Goal: Task Accomplishment & Management: Manage account settings

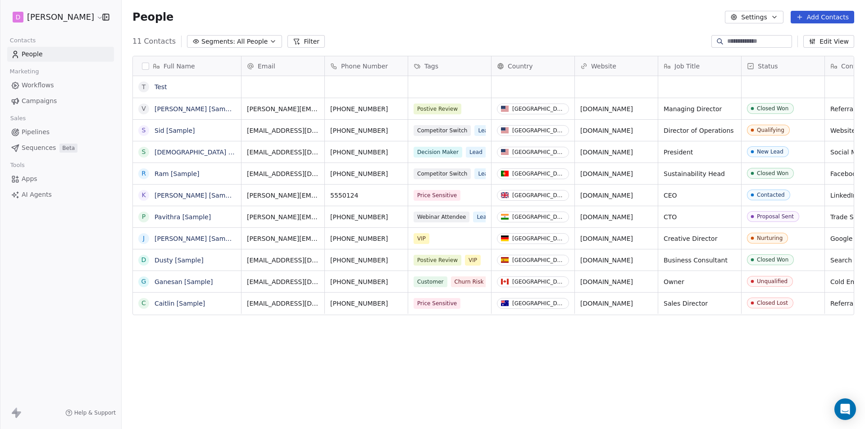
scroll to position [371, 737]
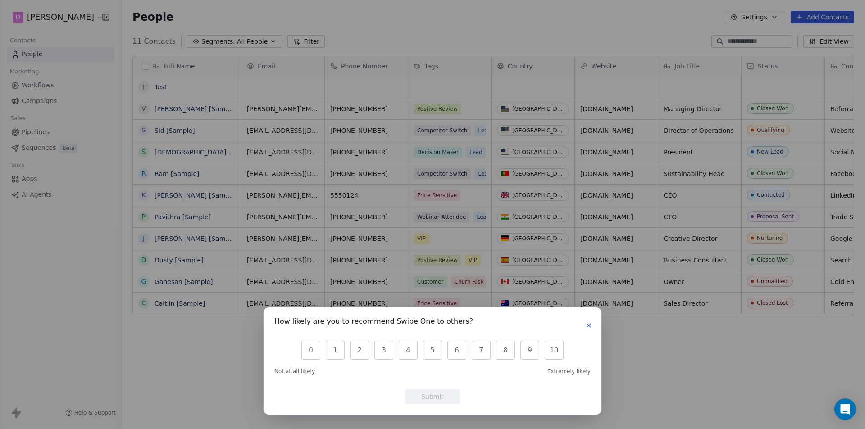
click at [591, 328] on icon "button" at bounding box center [589, 326] width 4 height 4
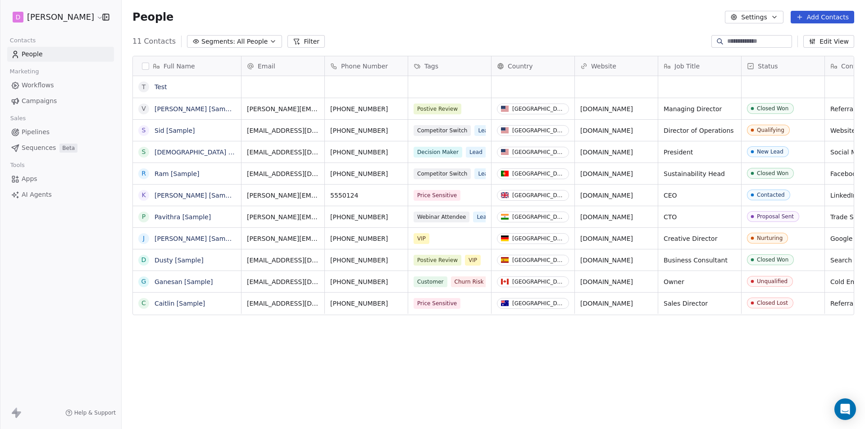
click at [68, 20] on html "D [PERSON_NAME] Contacts People Marketing Workflows Campaigns Sales Pipelines S…" at bounding box center [432, 214] width 865 height 429
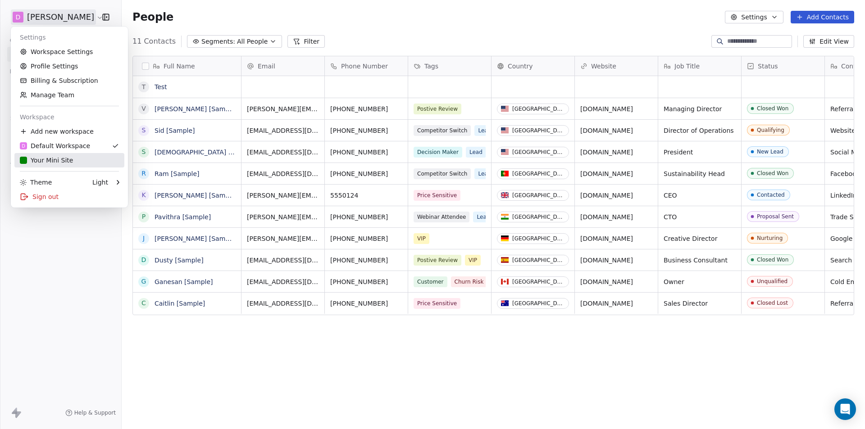
click at [51, 164] on div "Your Mini Site" at bounding box center [46, 160] width 53 height 9
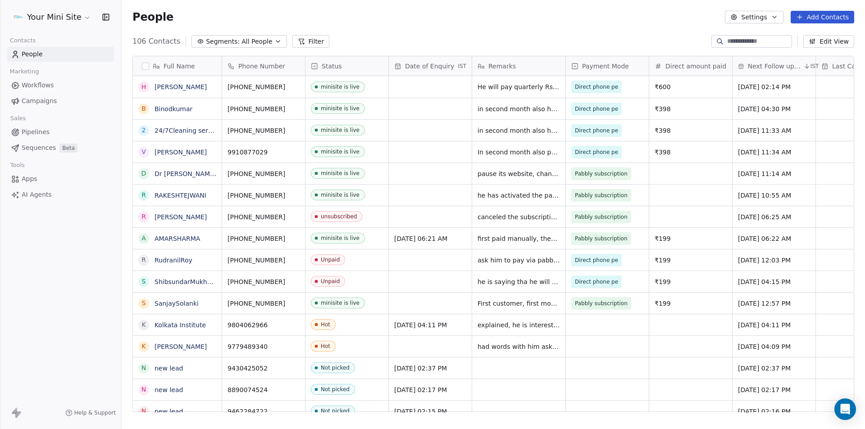
scroll to position [371, 737]
click at [738, 45] on input at bounding box center [758, 41] width 63 height 9
paste input "**********"
type input "**********"
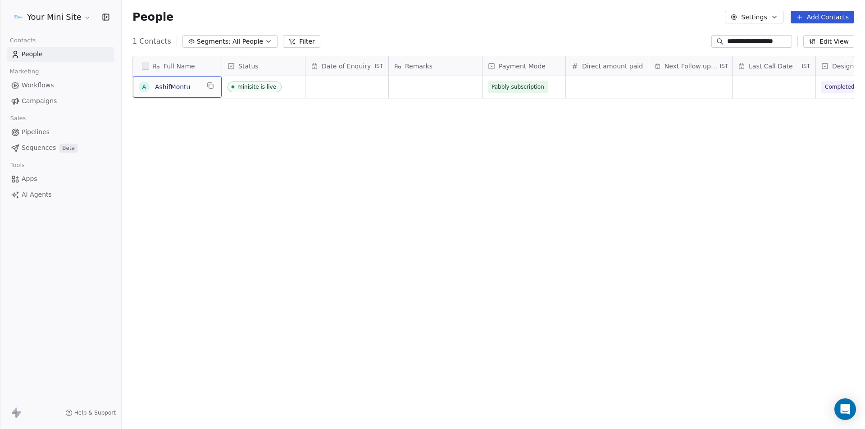
scroll to position [0, 0]
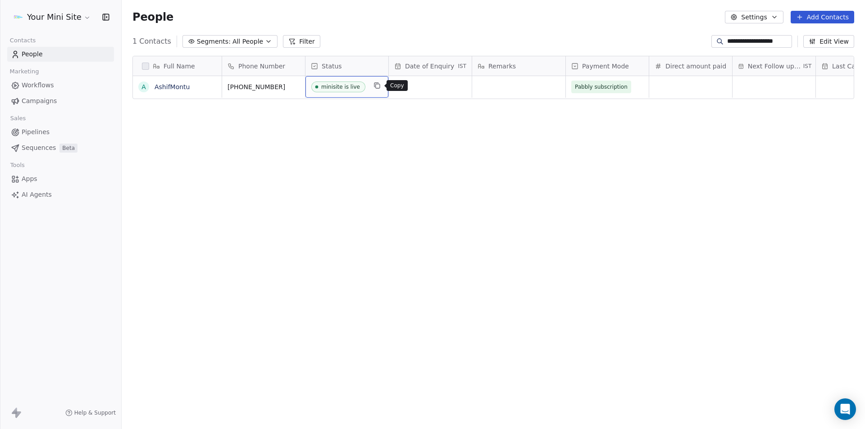
click at [379, 83] on icon "grid" at bounding box center [376, 85] width 7 height 7
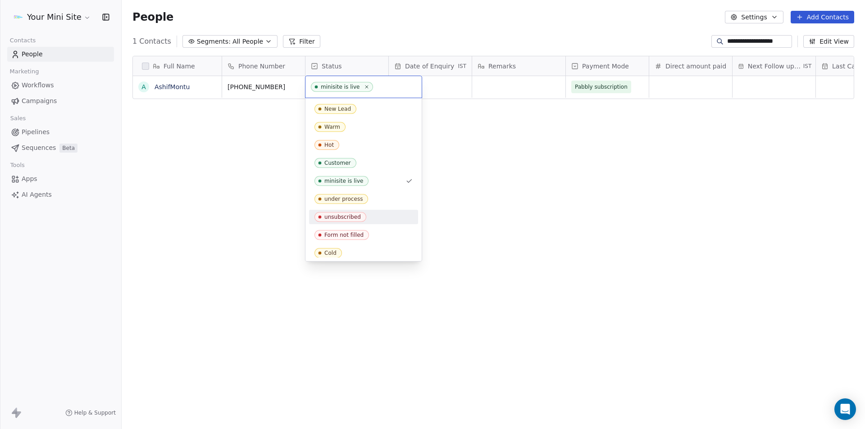
click at [351, 212] on div "unsubscribed" at bounding box center [363, 217] width 109 height 14
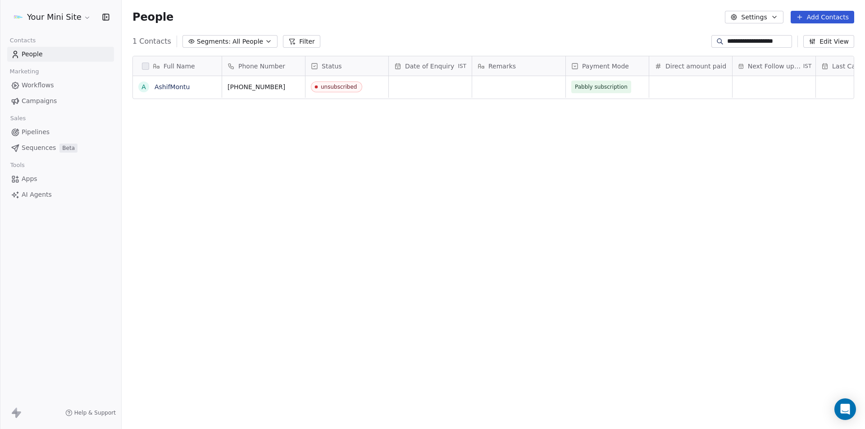
click at [455, 199] on div "Full Name A AshifMontu Phone Number Status Date of Enquiry IST Remarks Payment …" at bounding box center [493, 238] width 743 height 378
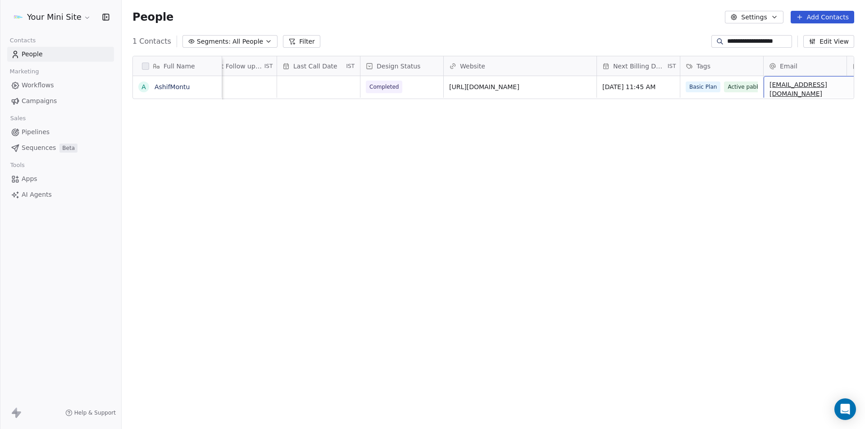
scroll to position [0, 668]
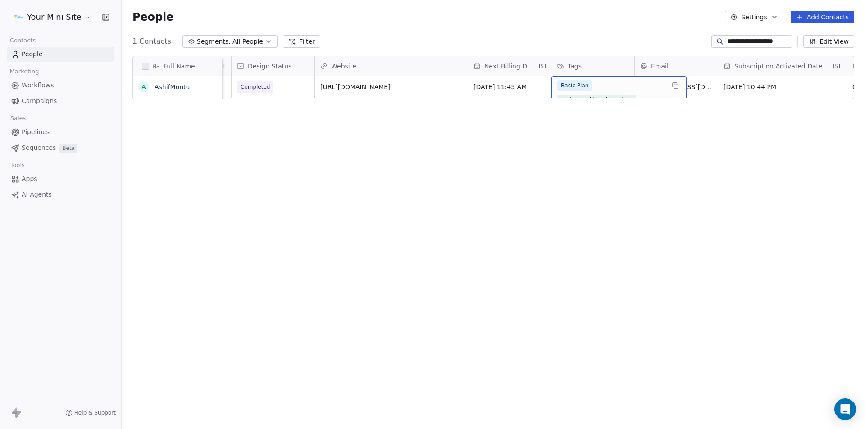
click at [596, 90] on div "Basic Plan Active pabbly subsriptions" at bounding box center [610, 92] width 107 height 25
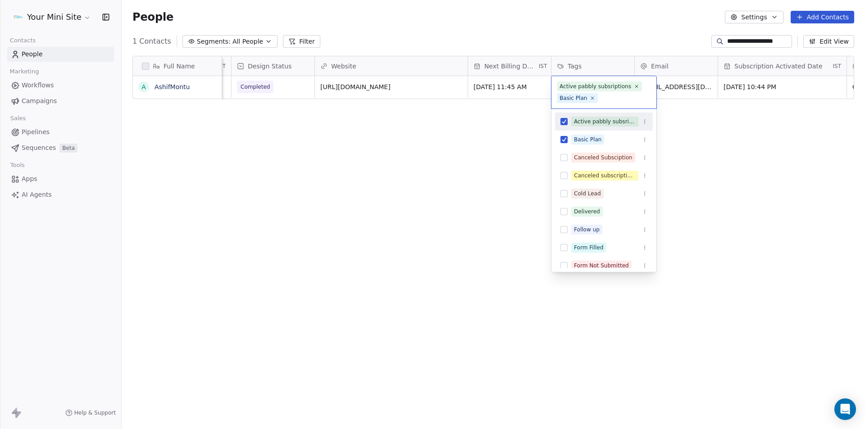
click at [565, 120] on button "Suggestions" at bounding box center [563, 121] width 7 height 7
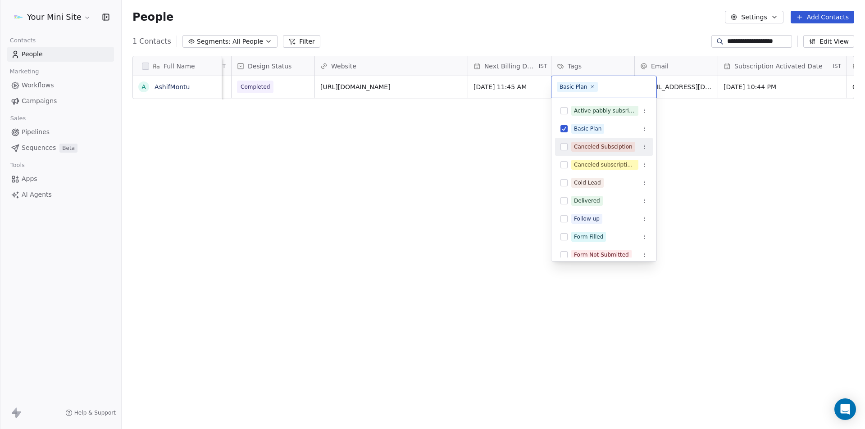
click at [561, 149] on button "Suggestions" at bounding box center [563, 146] width 7 height 7
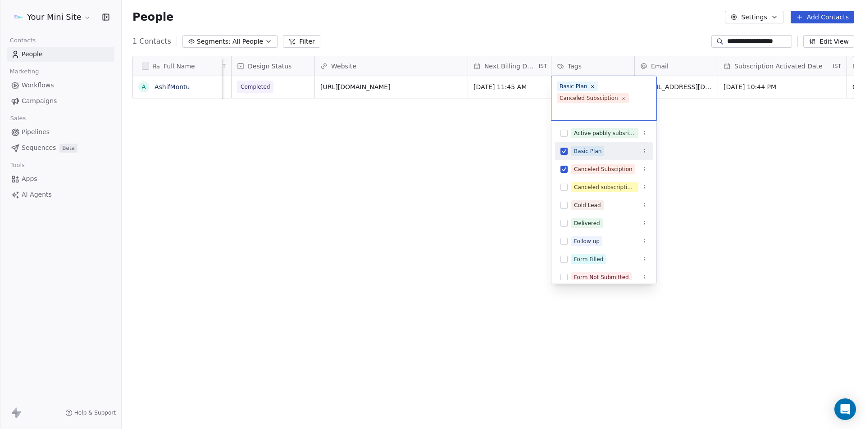
click at [726, 199] on html "**********" at bounding box center [432, 214] width 865 height 429
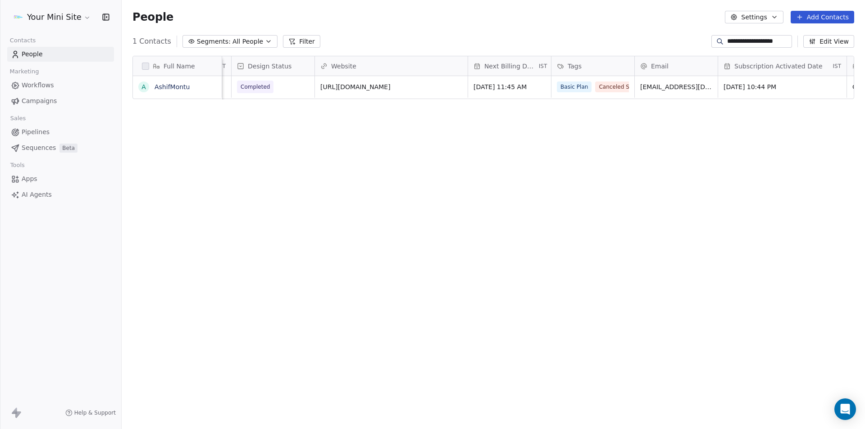
click at [533, 159] on div "Full Name A AshifMontu Payment Mode Direct amount paid Next Follow up date IST …" at bounding box center [493, 238] width 743 height 378
click at [715, 194] on div "Full Name A AshifMontu Payment Mode Direct amount paid Next Follow up date IST …" at bounding box center [493, 238] width 743 height 378
click at [232, 38] on span "All People" at bounding box center [247, 41] width 31 height 9
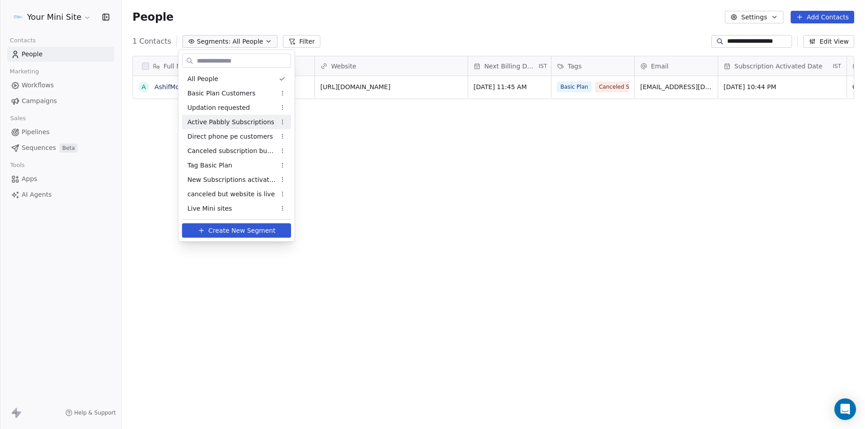
click at [216, 123] on span "Active Pabbly Subscriptions" at bounding box center [230, 122] width 87 height 9
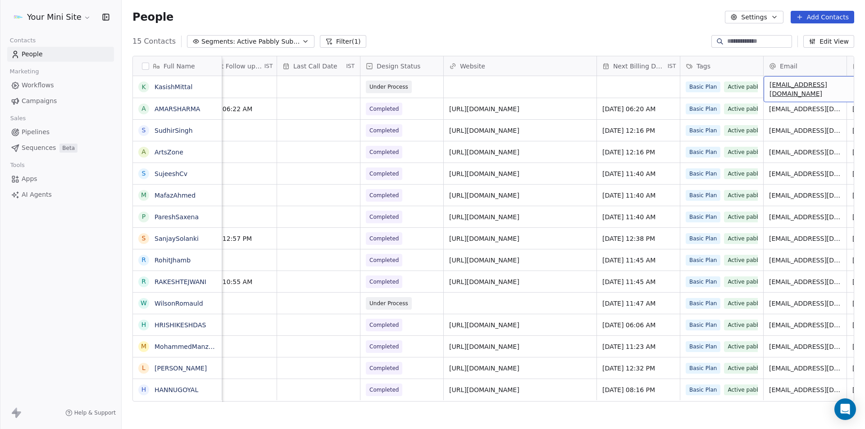
scroll to position [0, 539]
click at [243, 42] on span "Active Pabbly Subscriptions" at bounding box center [268, 41] width 63 height 9
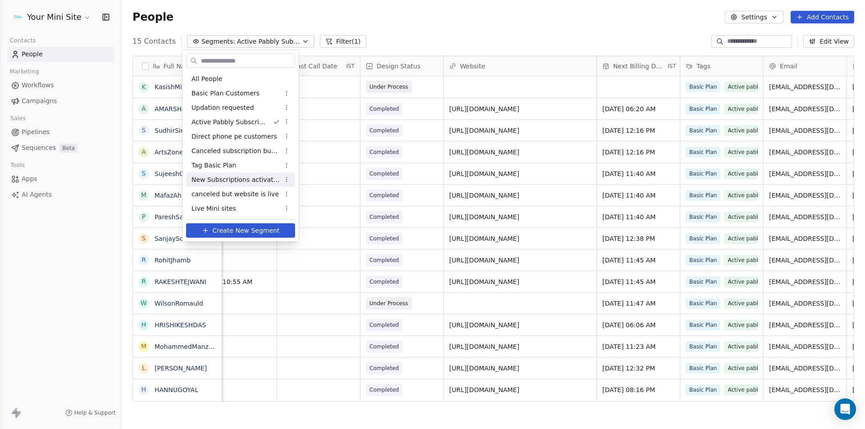
click at [219, 179] on span "New Subscriptions activated" at bounding box center [235, 179] width 88 height 9
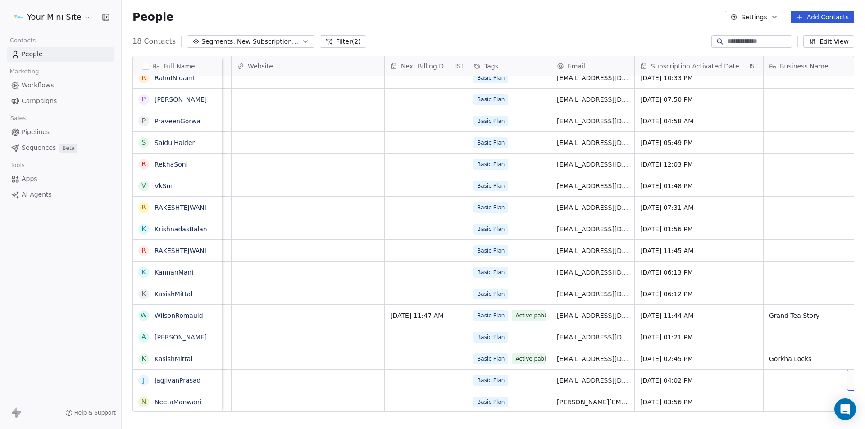
scroll to position [7, 773]
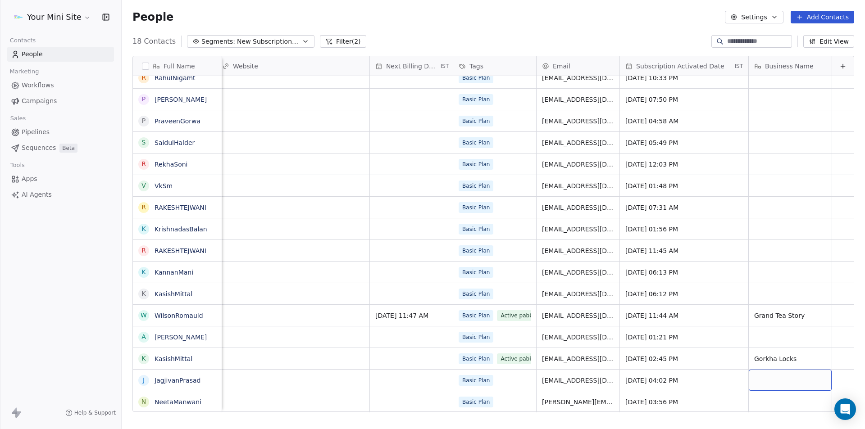
click at [749, 379] on div "grid" at bounding box center [790, 380] width 83 height 21
type textarea "**********"
click at [320, 399] on html "Your Mini Site Contacts People Marketing Workflows Campaigns Sales Pipelines Se…" at bounding box center [432, 214] width 865 height 429
click at [759, 398] on div "grid" at bounding box center [790, 401] width 83 height 21
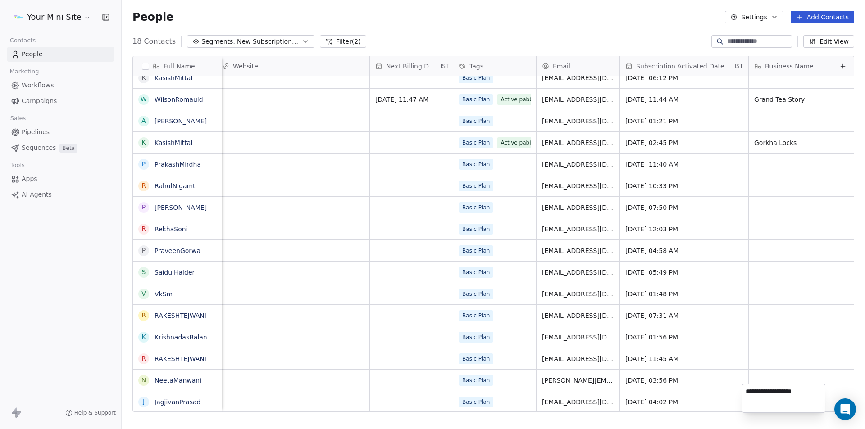
click at [370, 377] on html "Your Mini Site Contacts People Marketing Workflows Campaigns Sales Pipelines Se…" at bounding box center [432, 214] width 865 height 429
click at [775, 373] on div "grid" at bounding box center [790, 380] width 83 height 21
type textarea "**********"
click at [397, 366] on html "Your Mini Site Contacts People Marketing Workflows Campaigns Sales Pipelines Se…" at bounding box center [432, 214] width 865 height 429
click at [508, 373] on div "Basic Plan" at bounding box center [494, 380] width 83 height 21
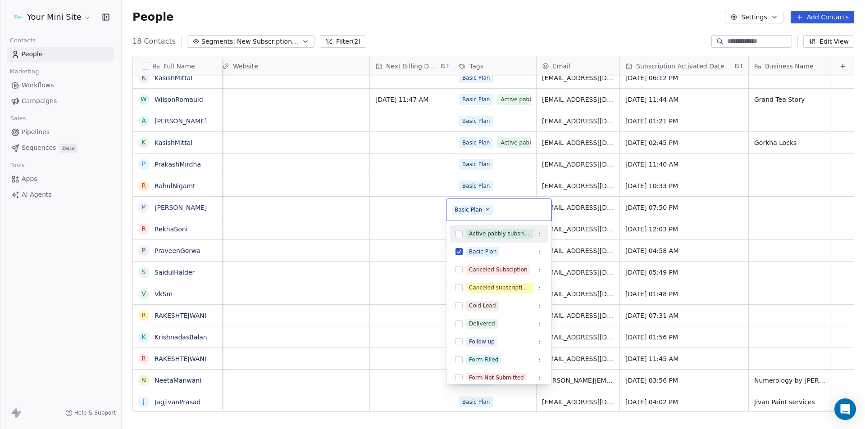
click at [457, 233] on button "Suggestions" at bounding box center [458, 233] width 7 height 7
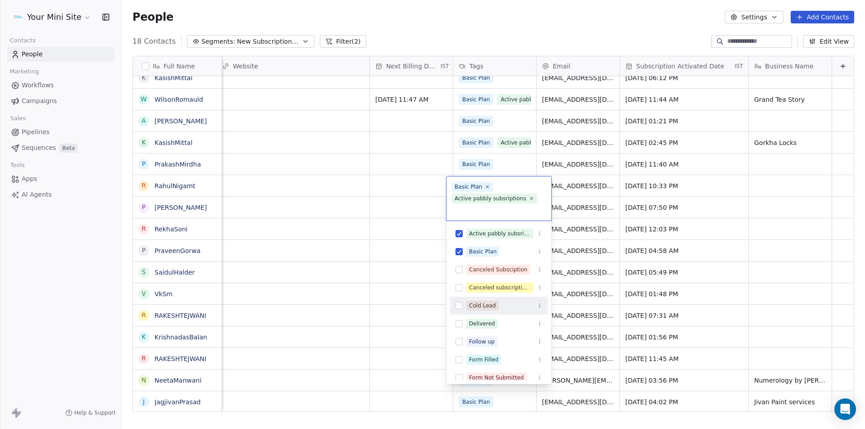
click at [421, 364] on html "Your Mini Site Contacts People Marketing Workflows Campaigns Sales Pipelines Se…" at bounding box center [432, 214] width 865 height 429
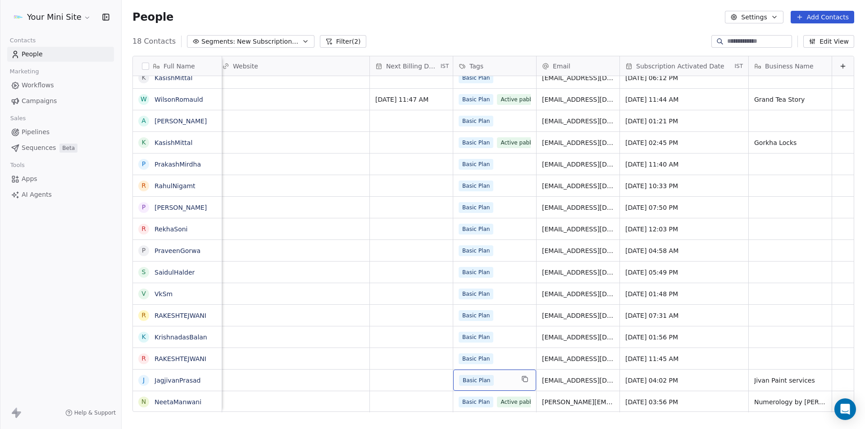
click at [501, 378] on div "Basic Plan" at bounding box center [486, 380] width 55 height 11
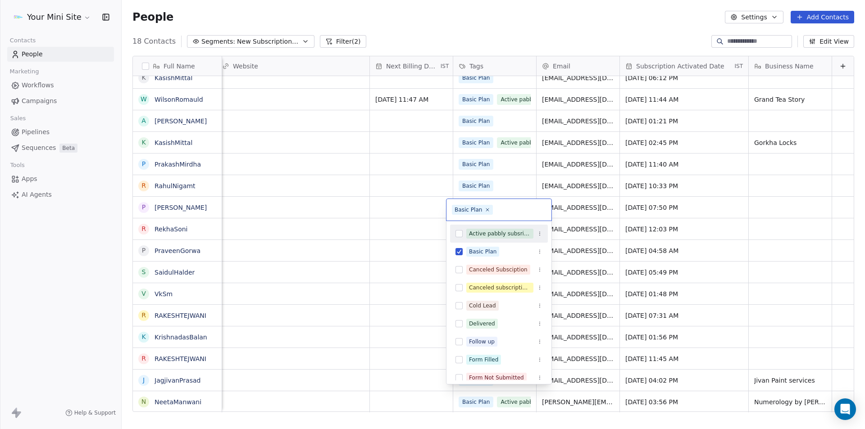
click at [456, 234] on button "Suggestions" at bounding box center [458, 233] width 7 height 7
click at [424, 377] on html "Your Mini Site Contacts People Marketing Workflows Campaigns Sales Pipelines Se…" at bounding box center [432, 214] width 865 height 429
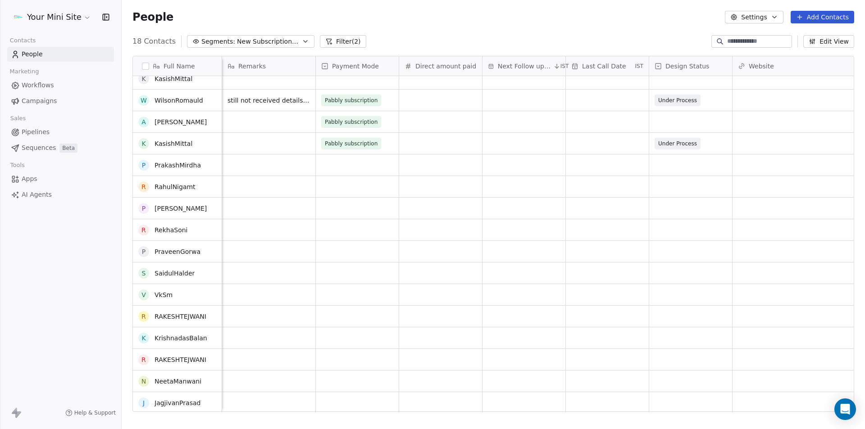
scroll to position [53, 0]
click at [359, 378] on div "grid" at bounding box center [357, 380] width 83 height 21
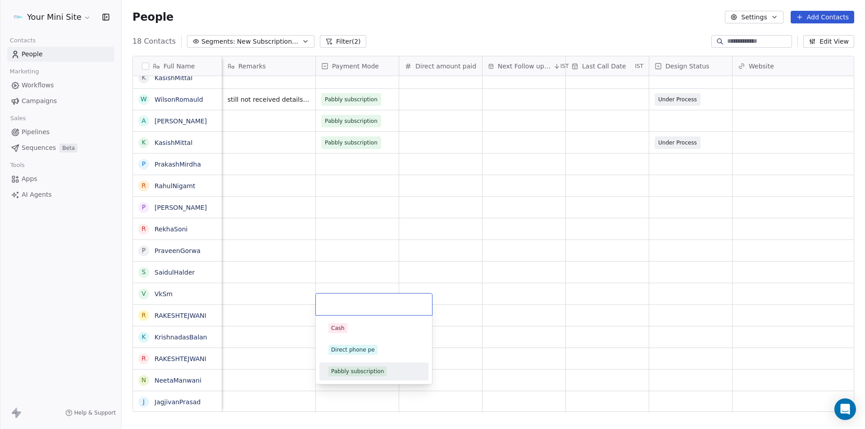
click at [361, 375] on div "Pabbly subscription" at bounding box center [357, 372] width 53 height 8
click at [357, 391] on div "grid" at bounding box center [357, 401] width 83 height 21
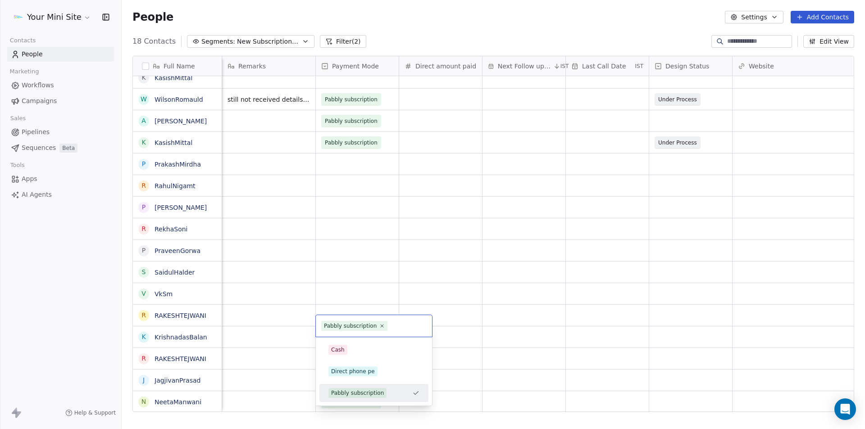
click at [297, 400] on html "Your Mini Site Contacts People Marketing Workflows Campaigns Sales Pipelines Se…" at bounding box center [432, 214] width 865 height 429
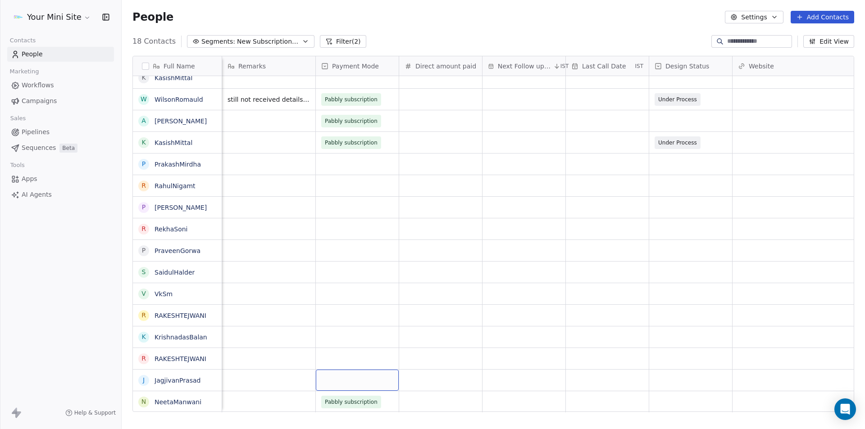
click at [347, 370] on div "grid" at bounding box center [357, 380] width 83 height 21
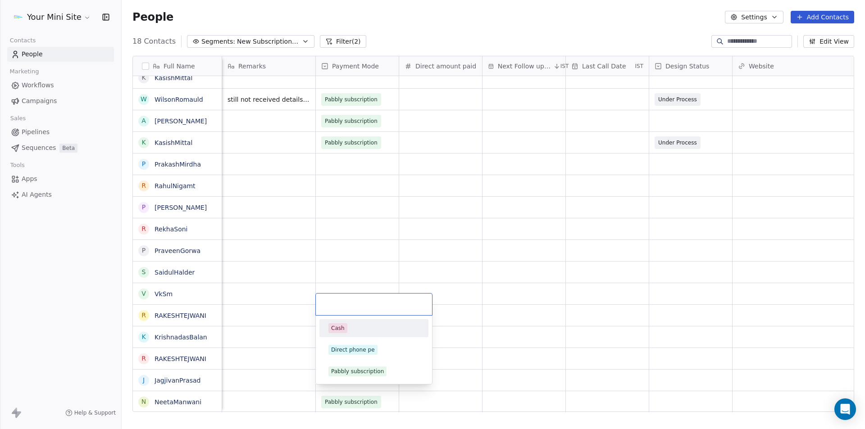
click at [347, 370] on div "Pabbly subscription" at bounding box center [357, 372] width 53 height 8
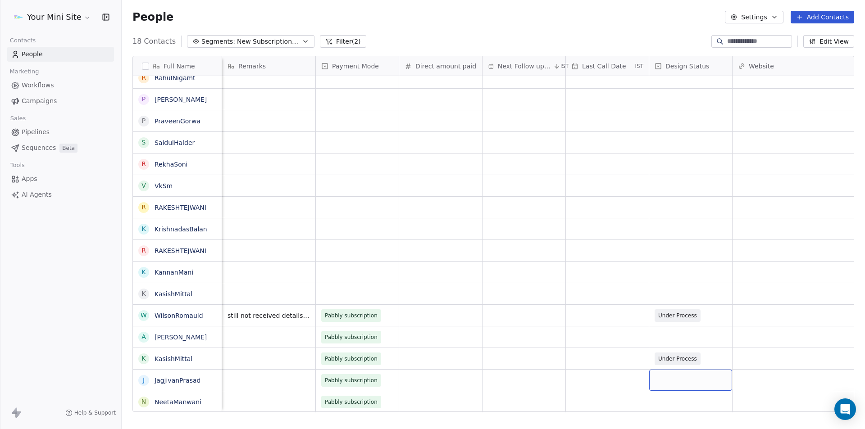
click at [681, 374] on div "grid" at bounding box center [690, 380] width 83 height 21
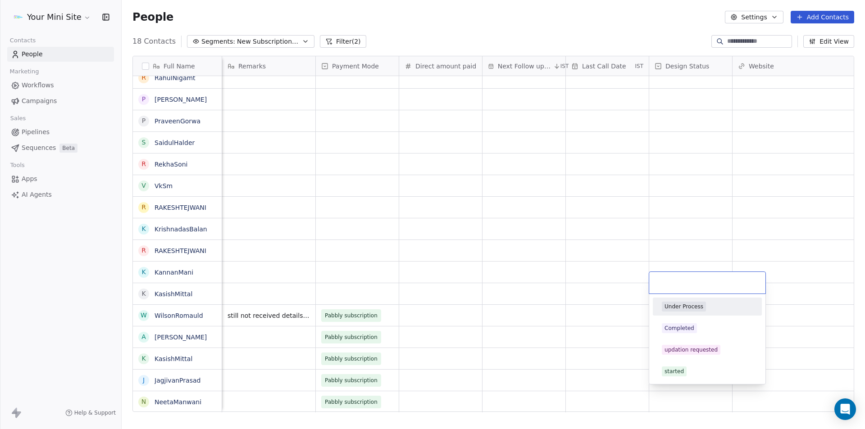
click at [683, 309] on div "Under Process" at bounding box center [683, 307] width 39 height 8
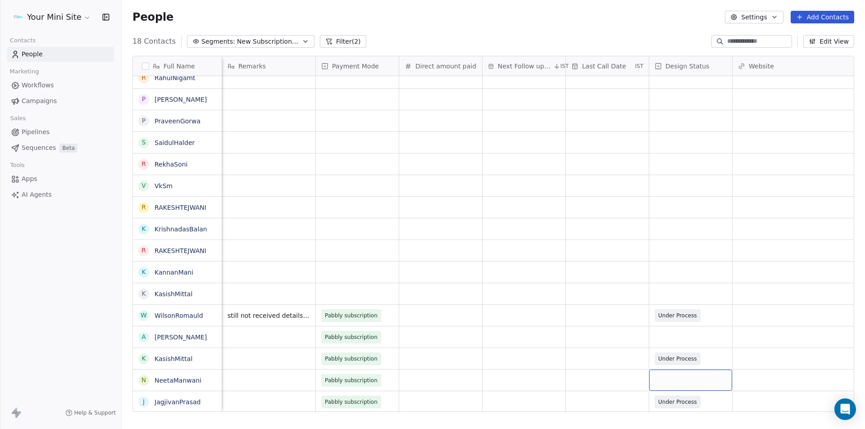
click at [672, 375] on div "grid" at bounding box center [690, 380] width 83 height 21
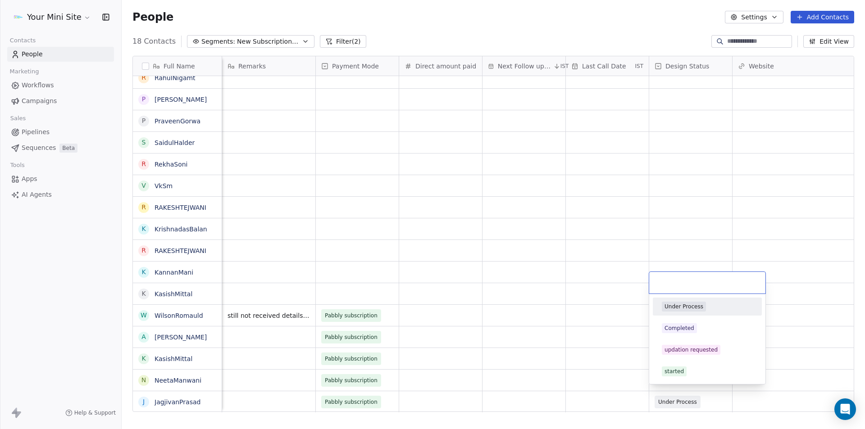
click at [675, 304] on div "Under Process" at bounding box center [683, 307] width 39 height 8
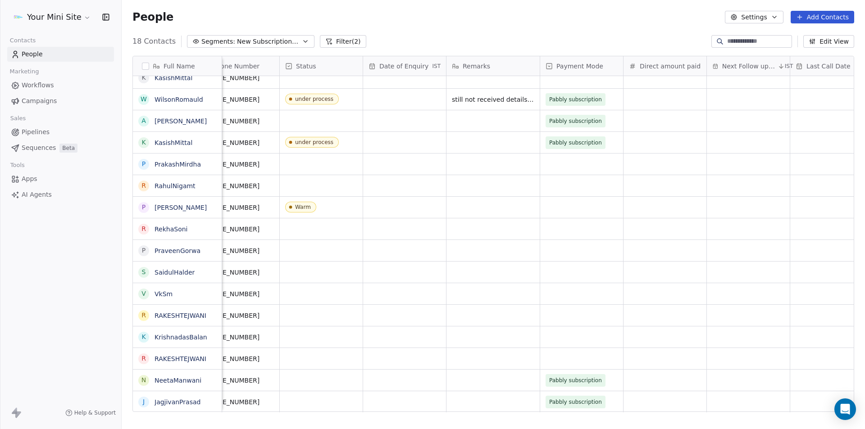
scroll to position [7, 0]
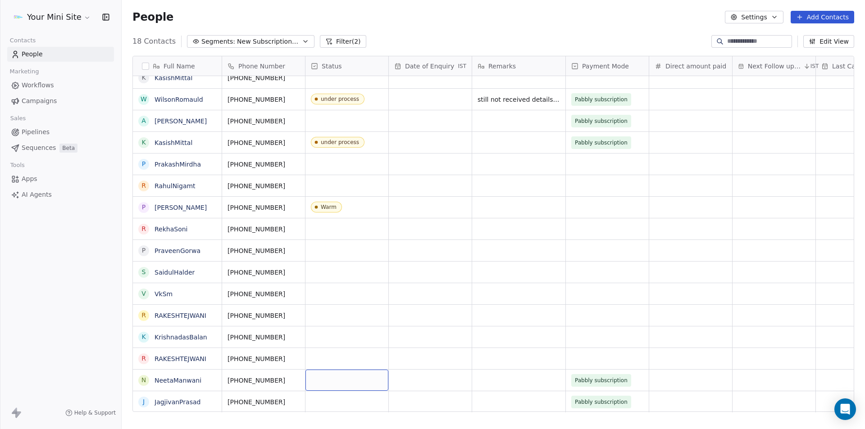
click at [336, 371] on div "grid" at bounding box center [346, 380] width 83 height 21
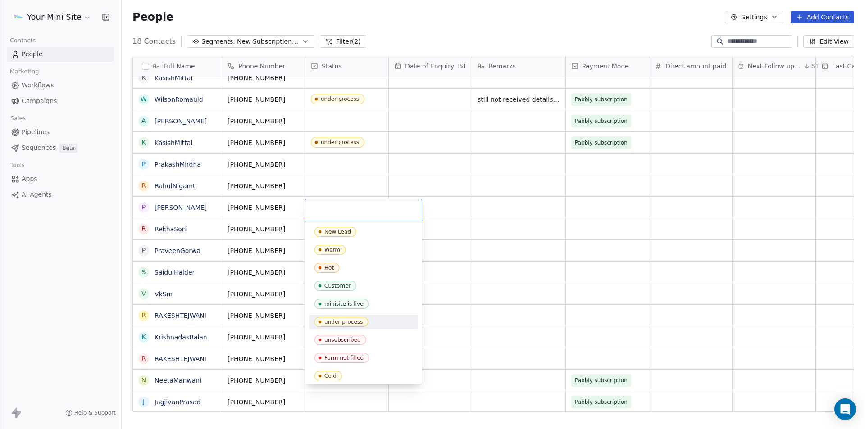
click at [336, 323] on div "under process" at bounding box center [343, 322] width 38 height 6
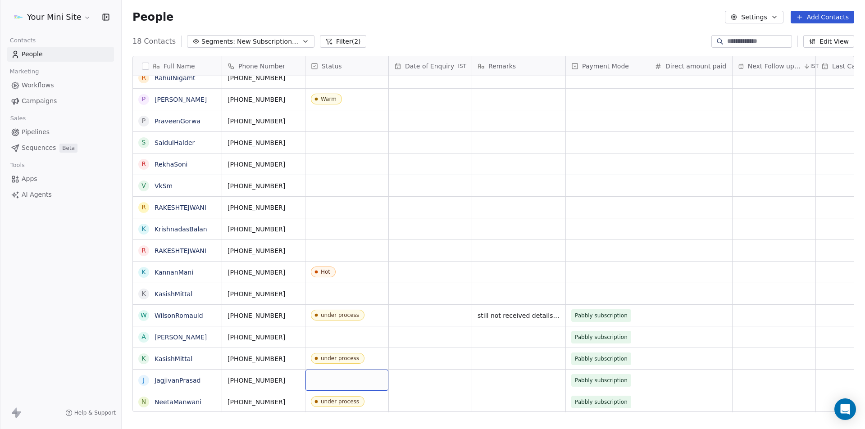
click at [328, 380] on div "grid" at bounding box center [346, 380] width 83 height 21
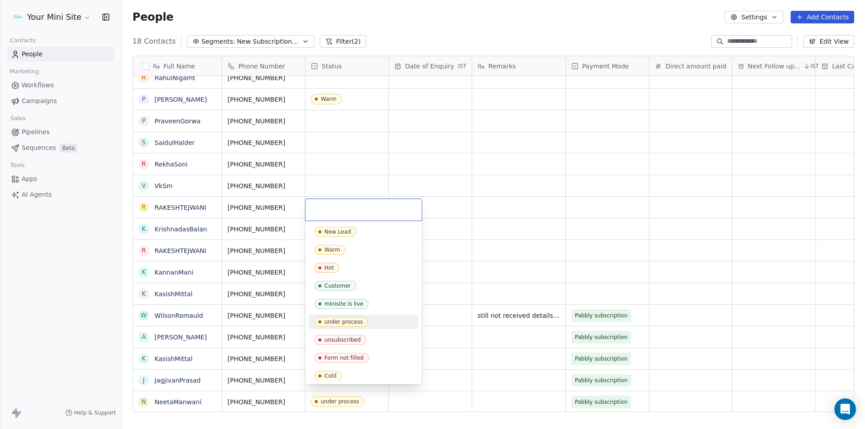
click at [345, 322] on div "under process" at bounding box center [343, 322] width 38 height 6
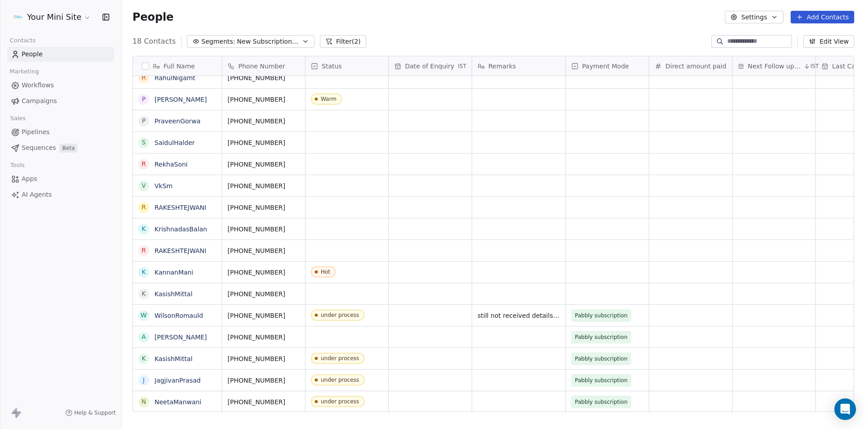
click at [69, 309] on div "Your Mini Site Contacts People Marketing Workflows Campaigns Sales Pipelines Se…" at bounding box center [60, 214] width 121 height 429
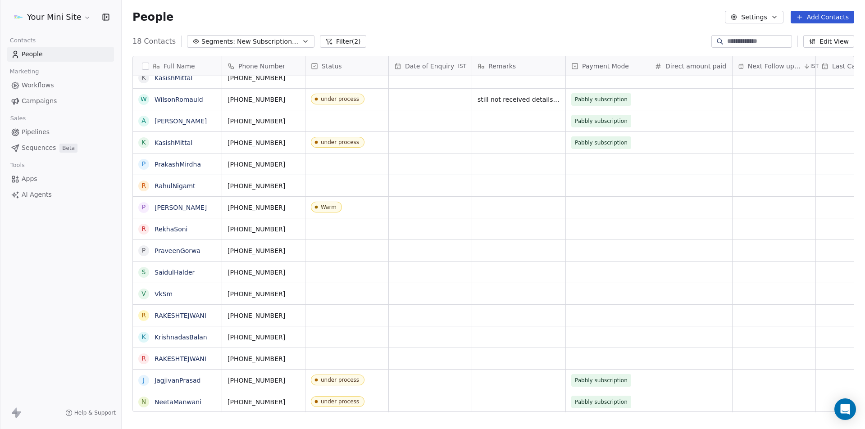
click at [238, 40] on span "New Subscriptions activated" at bounding box center [268, 41] width 63 height 9
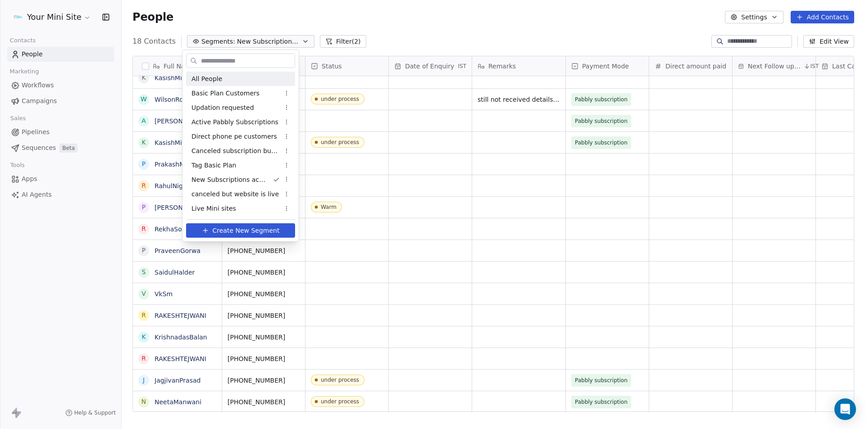
click at [218, 82] on span "All People" at bounding box center [206, 78] width 31 height 9
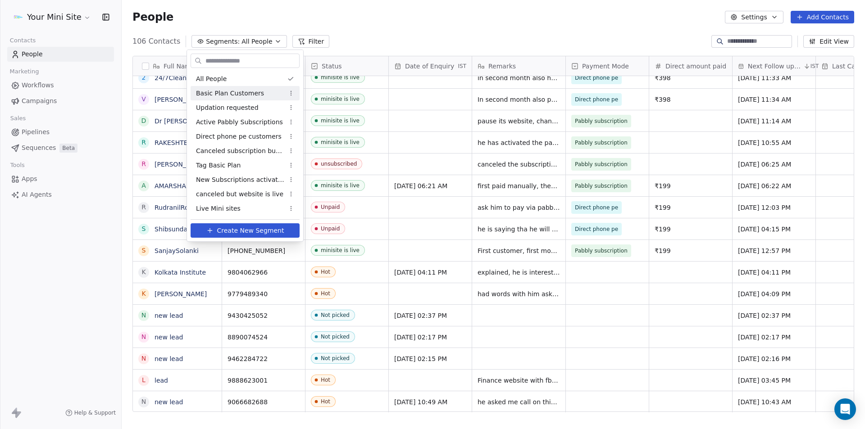
scroll to position [0, 0]
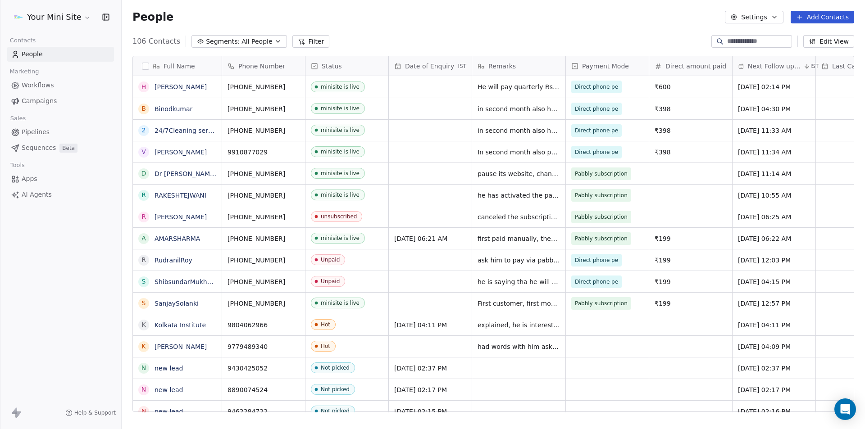
click at [241, 45] on span "All People" at bounding box center [256, 41] width 31 height 9
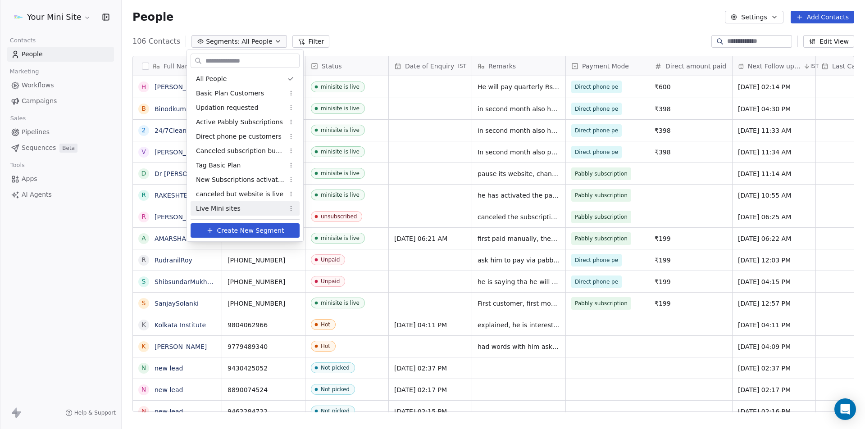
click at [259, 229] on span "Create New Segment" at bounding box center [250, 230] width 67 height 9
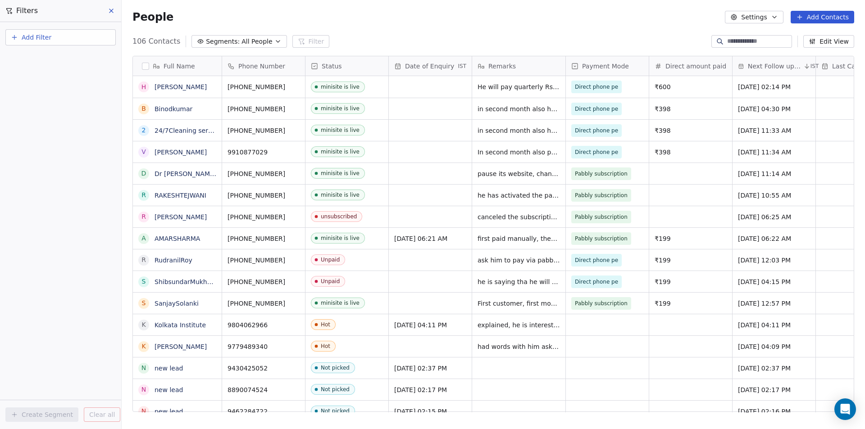
click at [39, 36] on span "Add Filter" at bounding box center [37, 37] width 30 height 9
click at [44, 59] on span "Contact properties" at bounding box center [44, 58] width 59 height 9
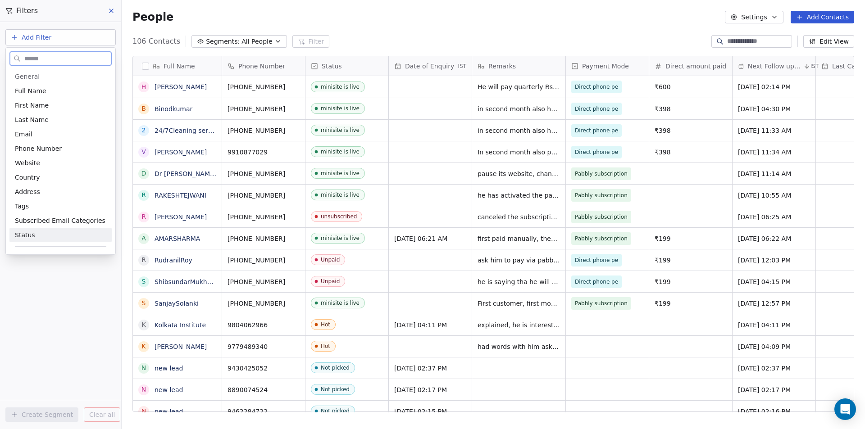
click at [41, 229] on div "Status" at bounding box center [60, 235] width 102 height 14
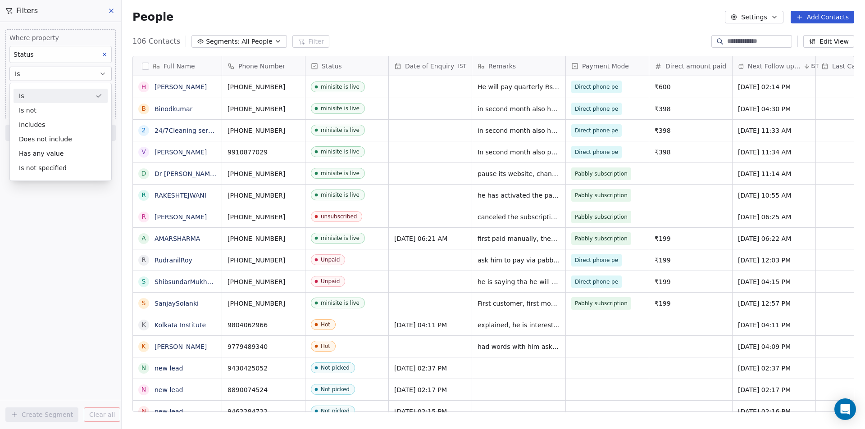
click at [36, 96] on div "Is" at bounding box center [61, 96] width 94 height 14
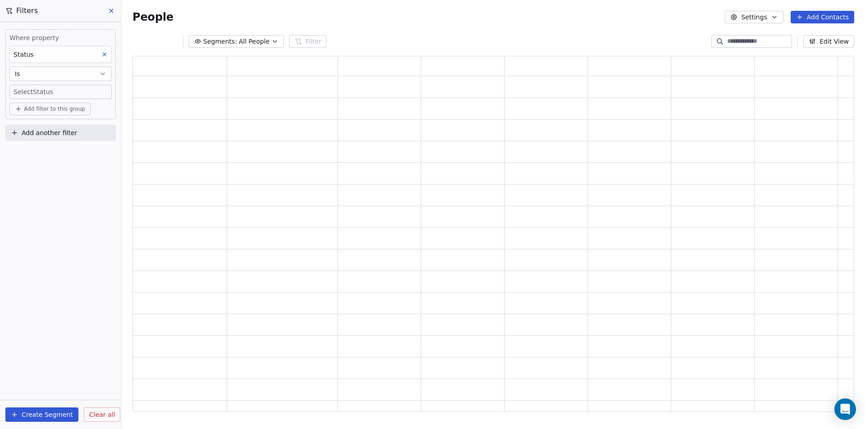
scroll to position [349, 715]
click at [36, 93] on body "Your Mini Site Contacts People Marketing Workflows Campaigns Sales Pipelines Se…" at bounding box center [432, 214] width 865 height 429
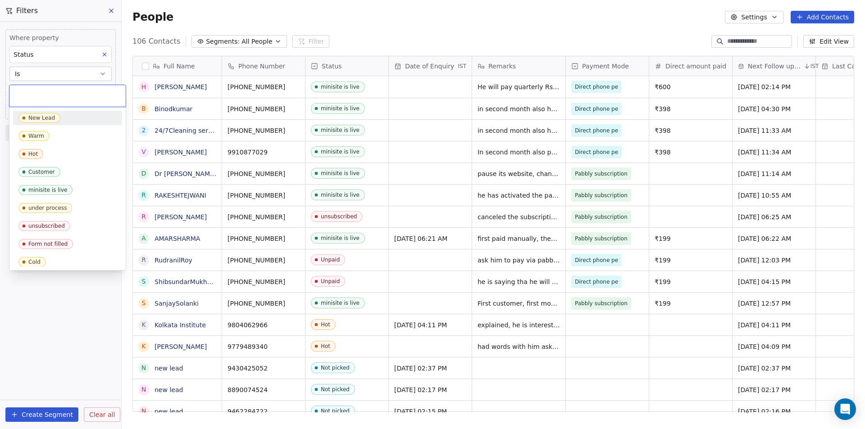
scroll to position [371, 737]
click at [44, 204] on span "under process" at bounding box center [45, 208] width 54 height 10
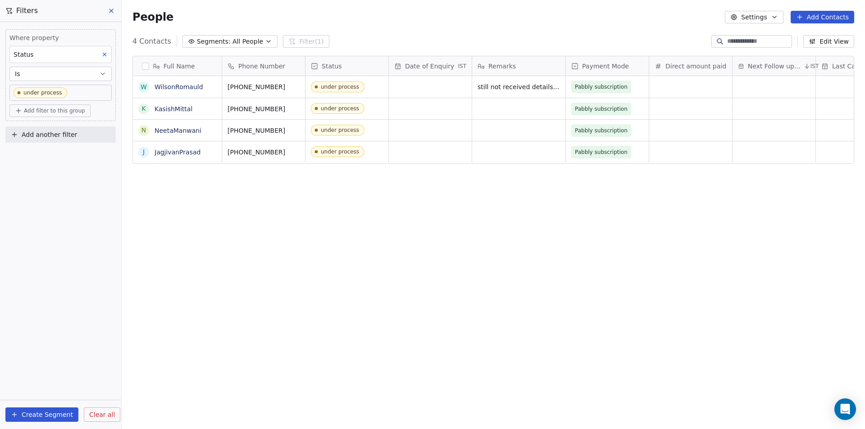
click at [45, 206] on div "Where property Status Is under process Add filter to this group Add another fil…" at bounding box center [60, 225] width 121 height 407
click at [39, 413] on button "Create Segment" at bounding box center [41, 415] width 73 height 14
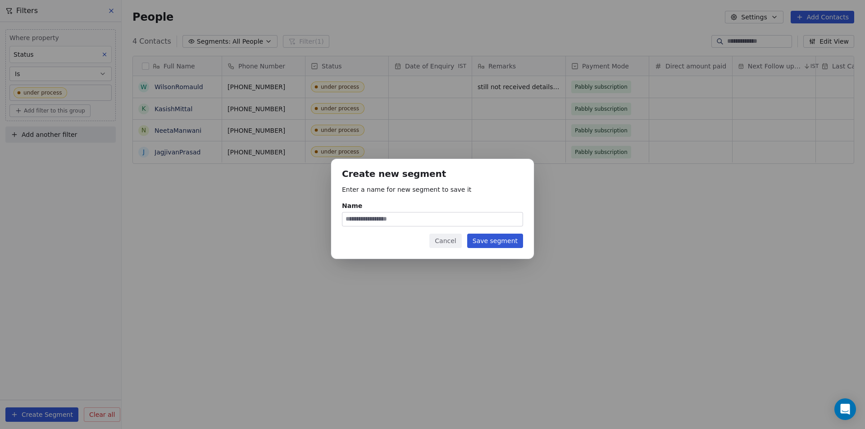
click at [413, 223] on input "Name" at bounding box center [432, 220] width 180 height 14
type input "**********"
click at [490, 239] on button "Save segment" at bounding box center [495, 241] width 56 height 14
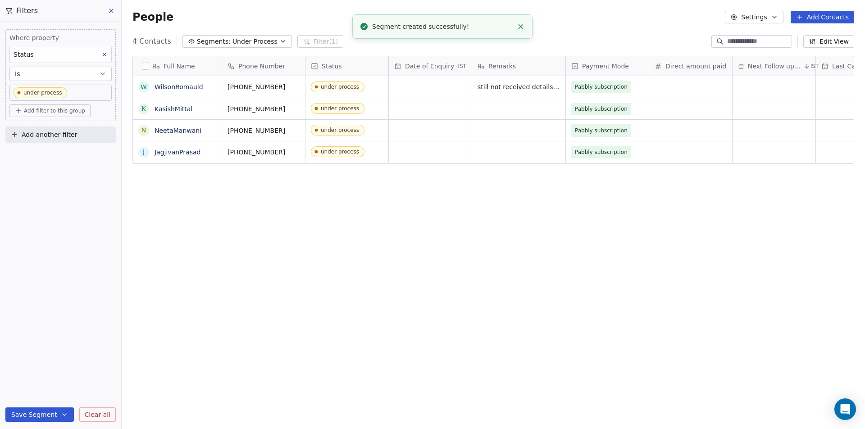
click at [290, 233] on div "Full Name W WilsonRomauld K KasishMittal N NeetaManwani J JagjivanPrasad Phone …" at bounding box center [493, 238] width 743 height 378
click at [480, 286] on div "Full Name W WilsonRomauld K KasishMittal N NeetaManwani J JagjivanPrasad Phone …" at bounding box center [493, 238] width 743 height 378
click at [490, 282] on div "Full Name W WilsonRomauld K KasishMittal N NeetaManwani J JagjivanPrasad Phone …" at bounding box center [493, 238] width 743 height 378
click at [224, 43] on span "Segments:" at bounding box center [214, 41] width 34 height 9
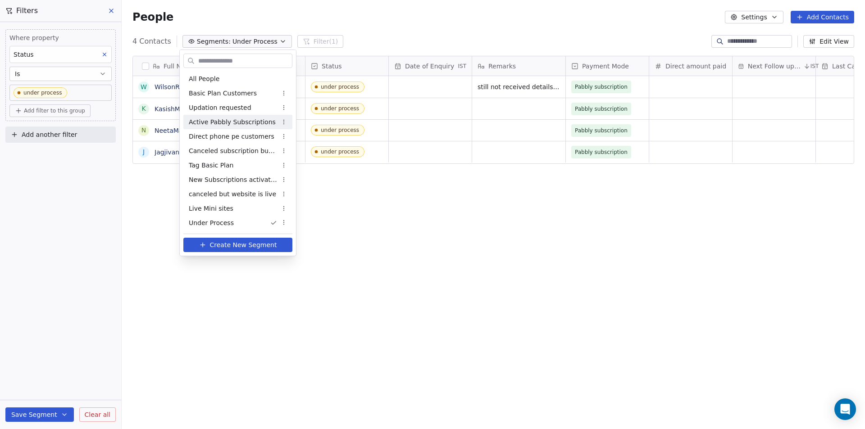
click at [215, 125] on span "Active Pabbly Subscriptions" at bounding box center [232, 122] width 87 height 9
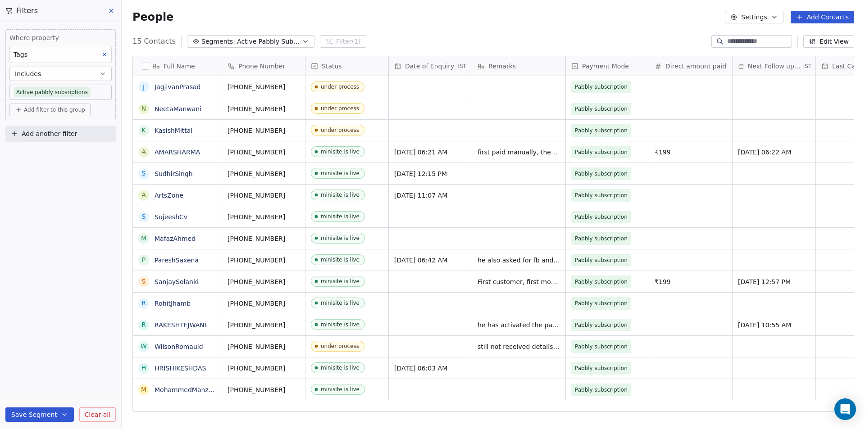
scroll to position [0, 0]
drag, startPoint x: 18, startPoint y: 235, endPoint x: 4, endPoint y: 87, distance: 148.9
click at [19, 236] on div "Where property Tags Includes Active pabbly subsriptions Add filter to this grou…" at bounding box center [60, 225] width 121 height 407
click at [107, 10] on button at bounding box center [112, 11] width 14 height 13
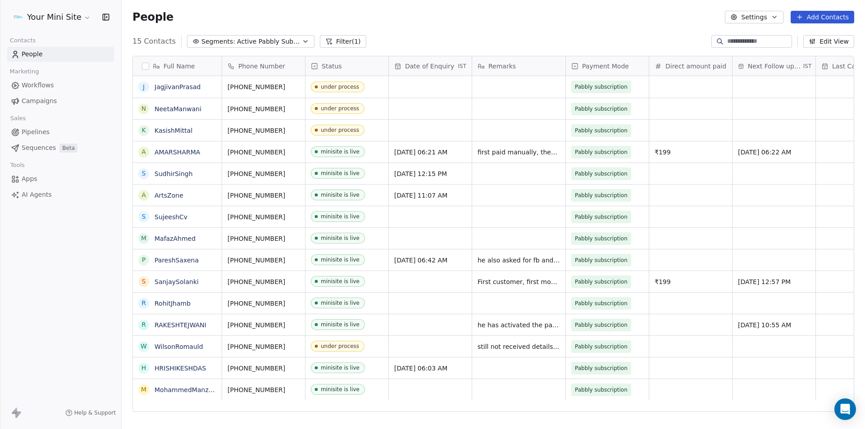
click at [62, 9] on html "Your Mini Site Contacts People Marketing Workflows Campaigns Sales Pipelines Se…" at bounding box center [432, 214] width 865 height 429
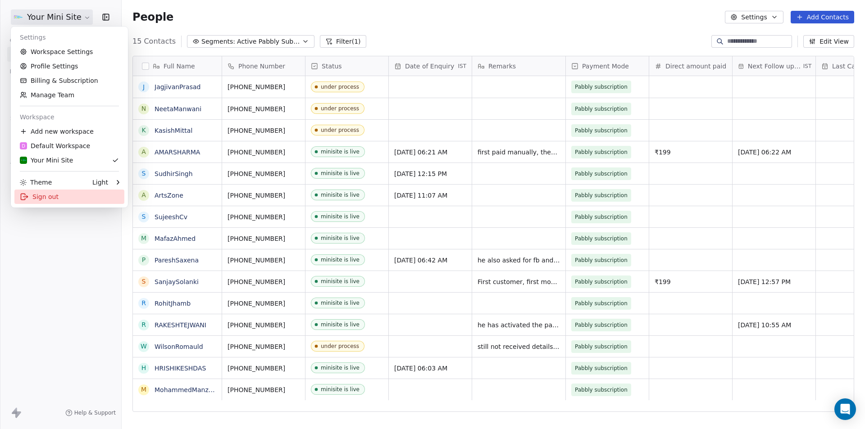
click at [32, 198] on div "Sign out" at bounding box center [69, 197] width 110 height 14
